Goal: Transaction & Acquisition: Subscribe to service/newsletter

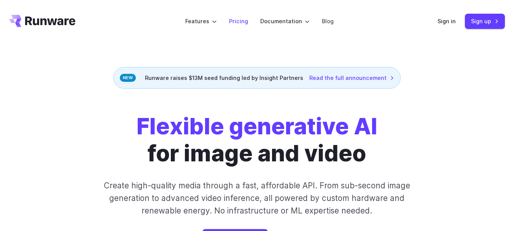
click at [239, 21] on link "Pricing" at bounding box center [238, 21] width 19 height 9
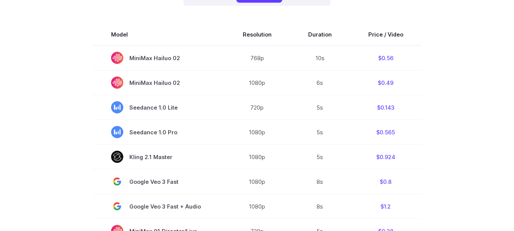
scroll to position [152, 0]
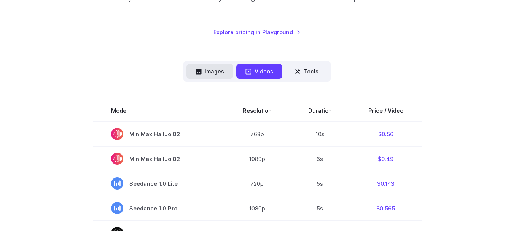
click at [215, 72] on button "Images" at bounding box center [209, 71] width 47 height 15
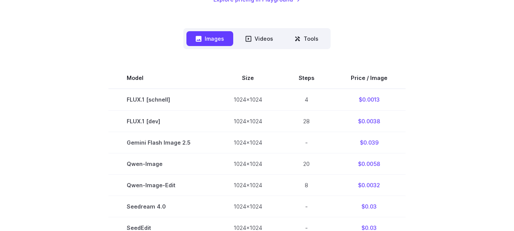
scroll to position [228, 0]
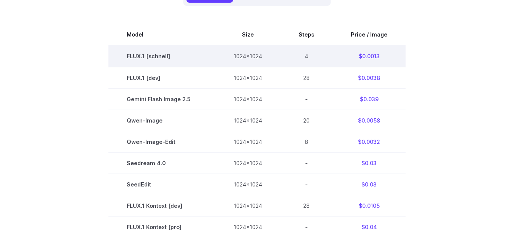
click at [148, 57] on td "FLUX.1 [schnell]" at bounding box center [161, 56] width 107 height 22
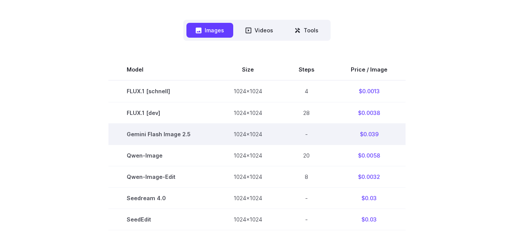
scroll to position [152, 0]
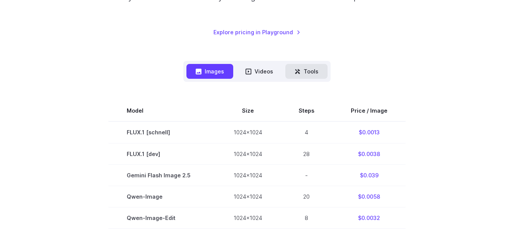
click at [313, 68] on button "Tools" at bounding box center [306, 71] width 42 height 15
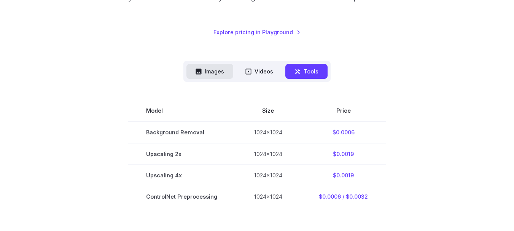
click at [213, 70] on button "Images" at bounding box center [209, 71] width 47 height 15
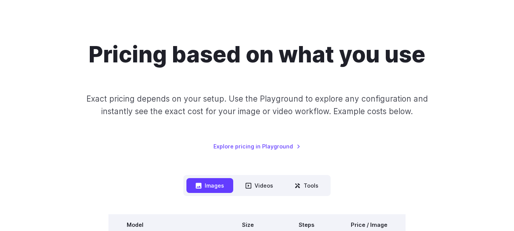
scroll to position [114, 0]
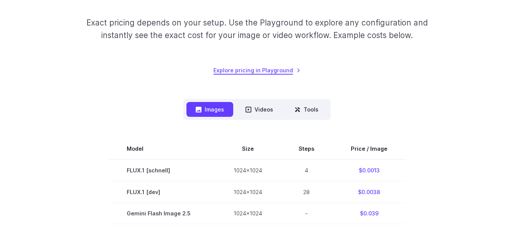
click at [253, 69] on link "Explore pricing in Playground" at bounding box center [256, 70] width 87 height 9
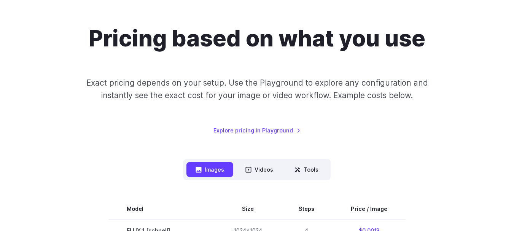
scroll to position [0, 0]
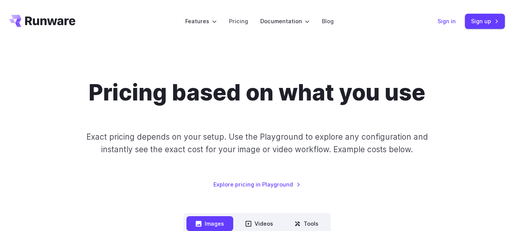
click at [440, 24] on link "Sign in" at bounding box center [446, 21] width 18 height 9
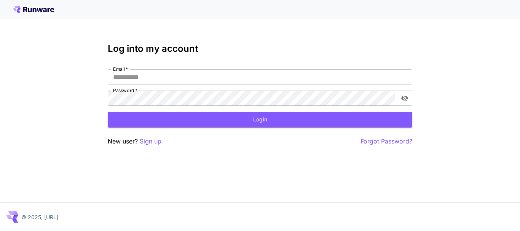
click at [145, 140] on p "Sign up" at bounding box center [151, 142] width 22 height 10
